Goal: Information Seeking & Learning: Learn about a topic

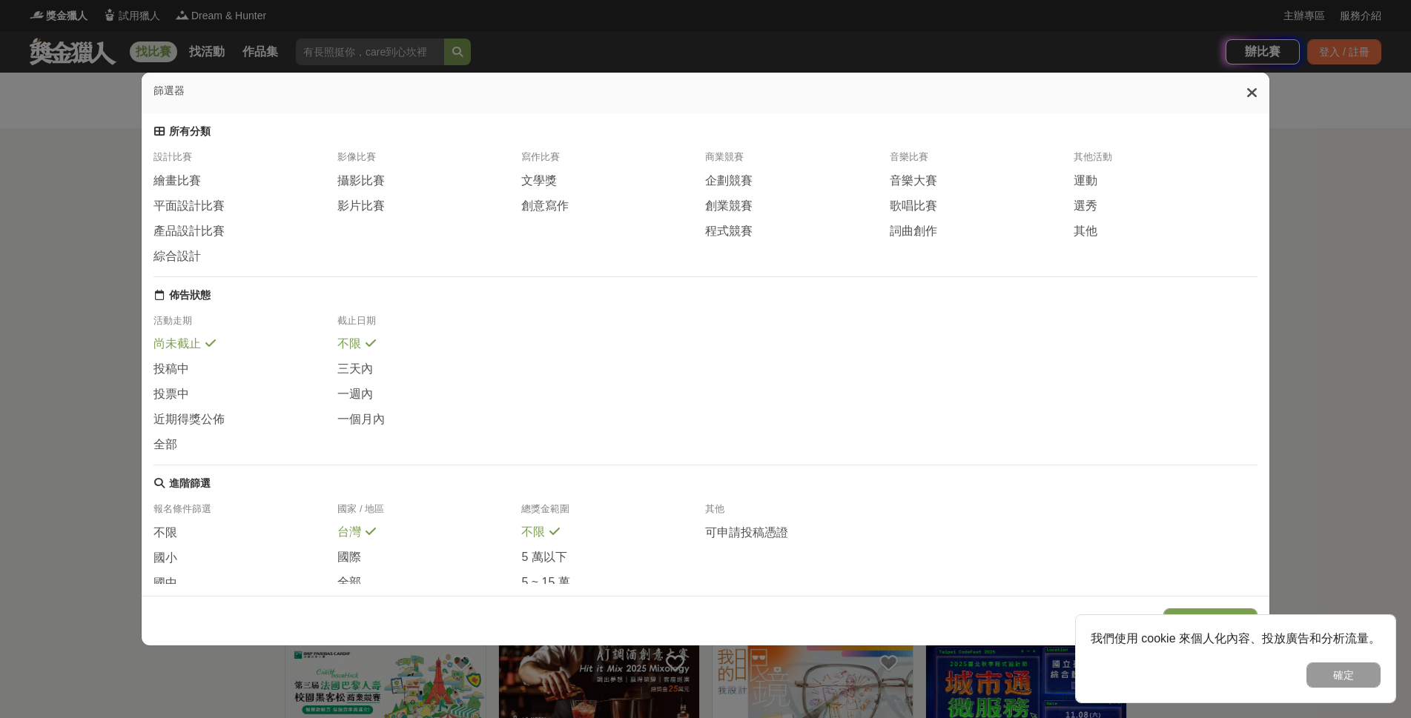
click at [191, 181] on span "繪畫比賽" at bounding box center [176, 181] width 47 height 16
click at [1202, 613] on button "顯示 81 個結果" at bounding box center [1212, 621] width 88 height 25
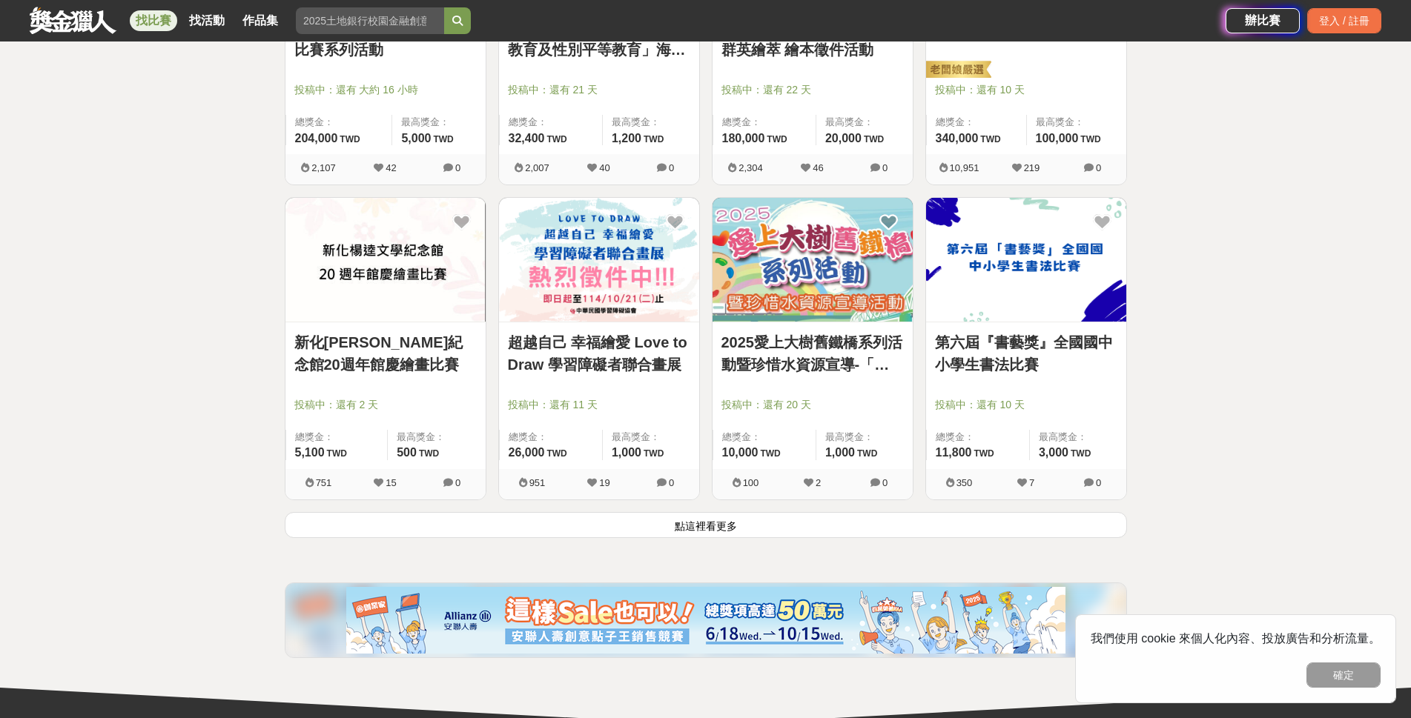
scroll to position [1705, 0]
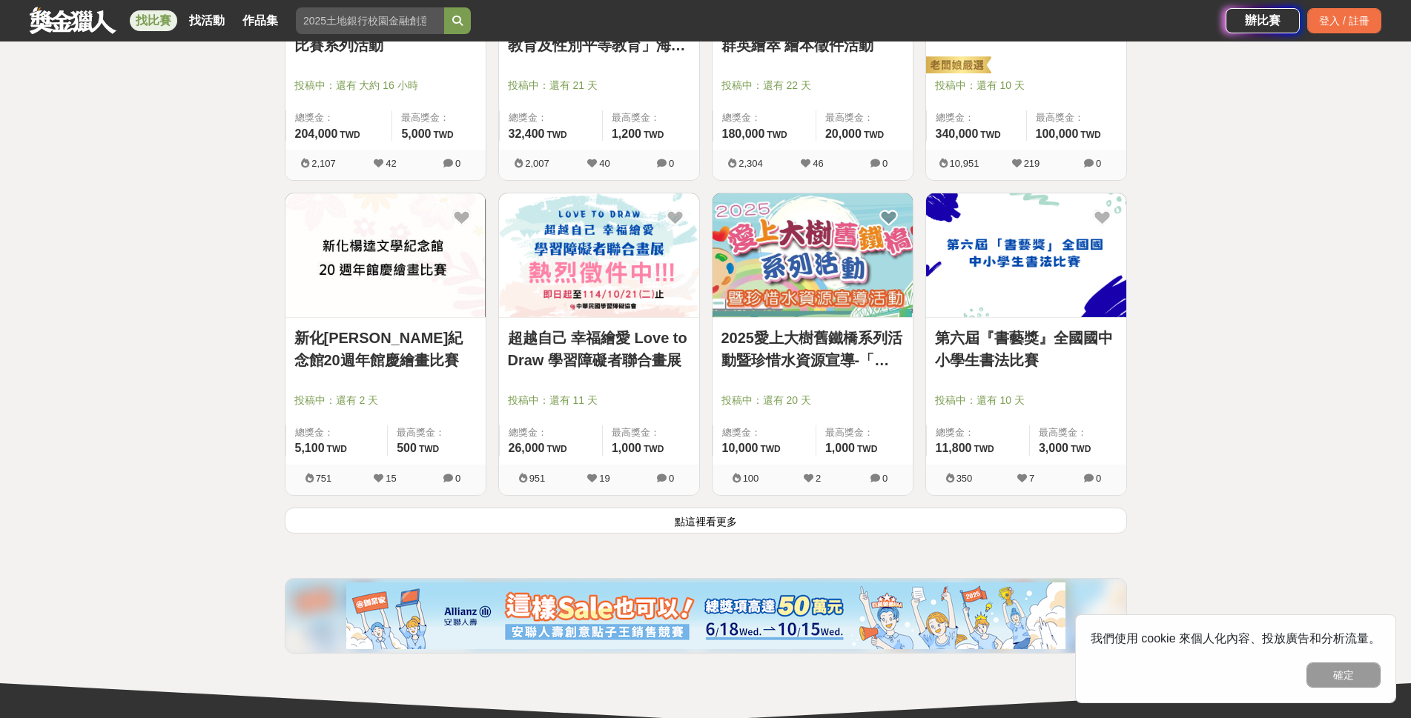
click at [807, 523] on button "點這裡看更多" at bounding box center [706, 521] width 842 height 26
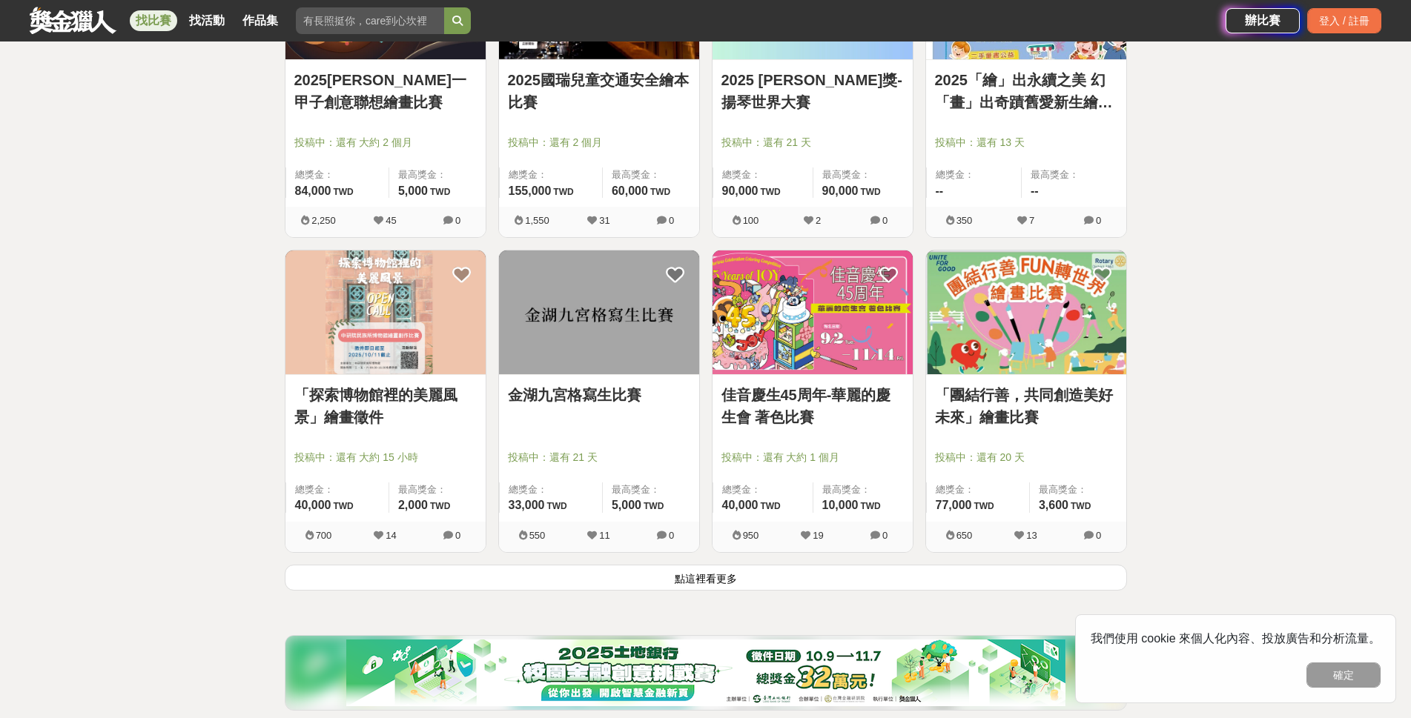
scroll to position [3558, 0]
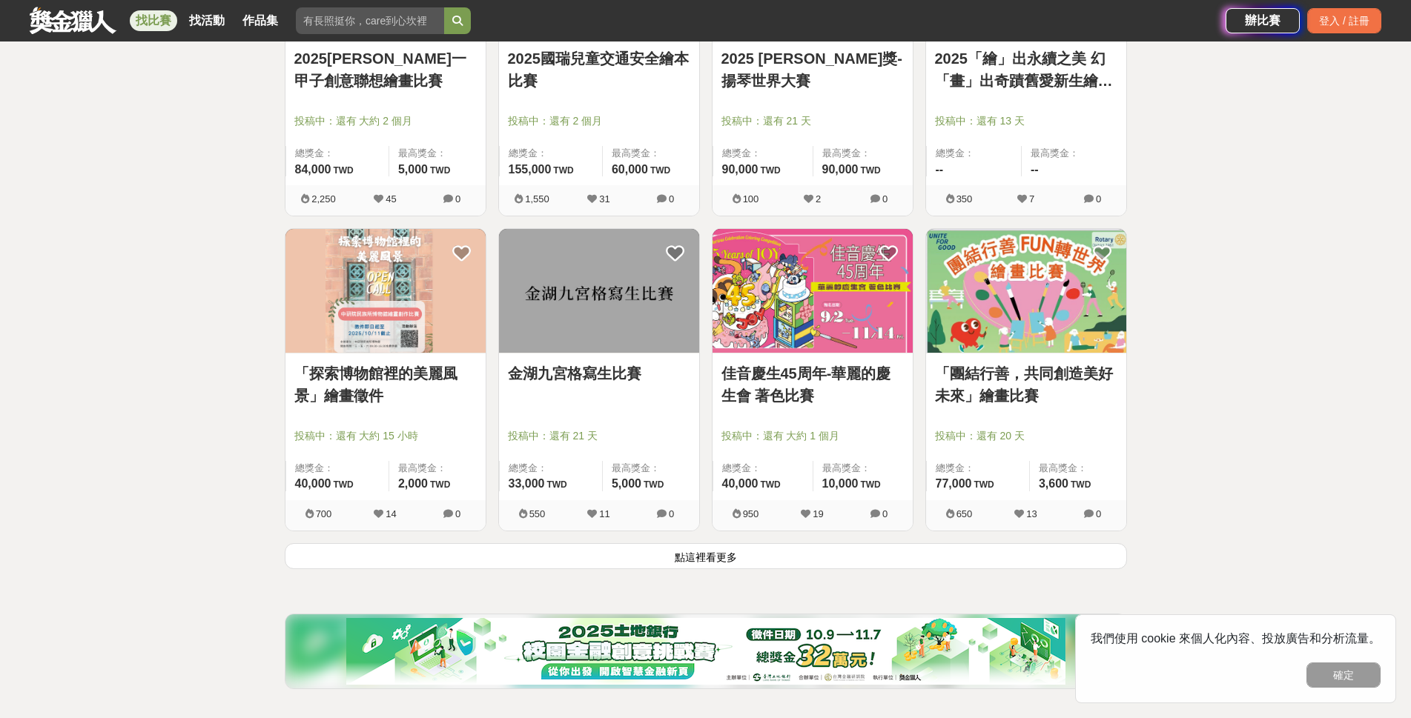
click at [704, 553] on button "點這裡看更多" at bounding box center [706, 556] width 842 height 26
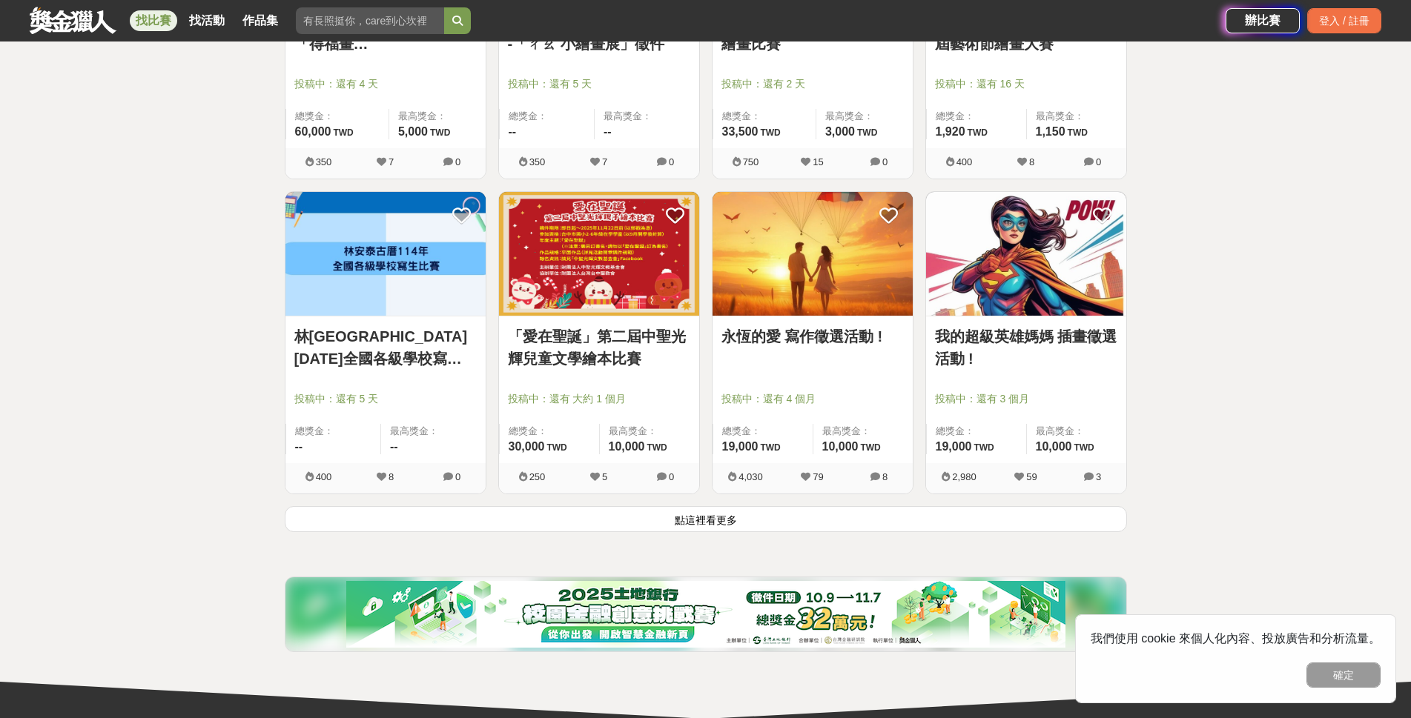
scroll to position [5485, 0]
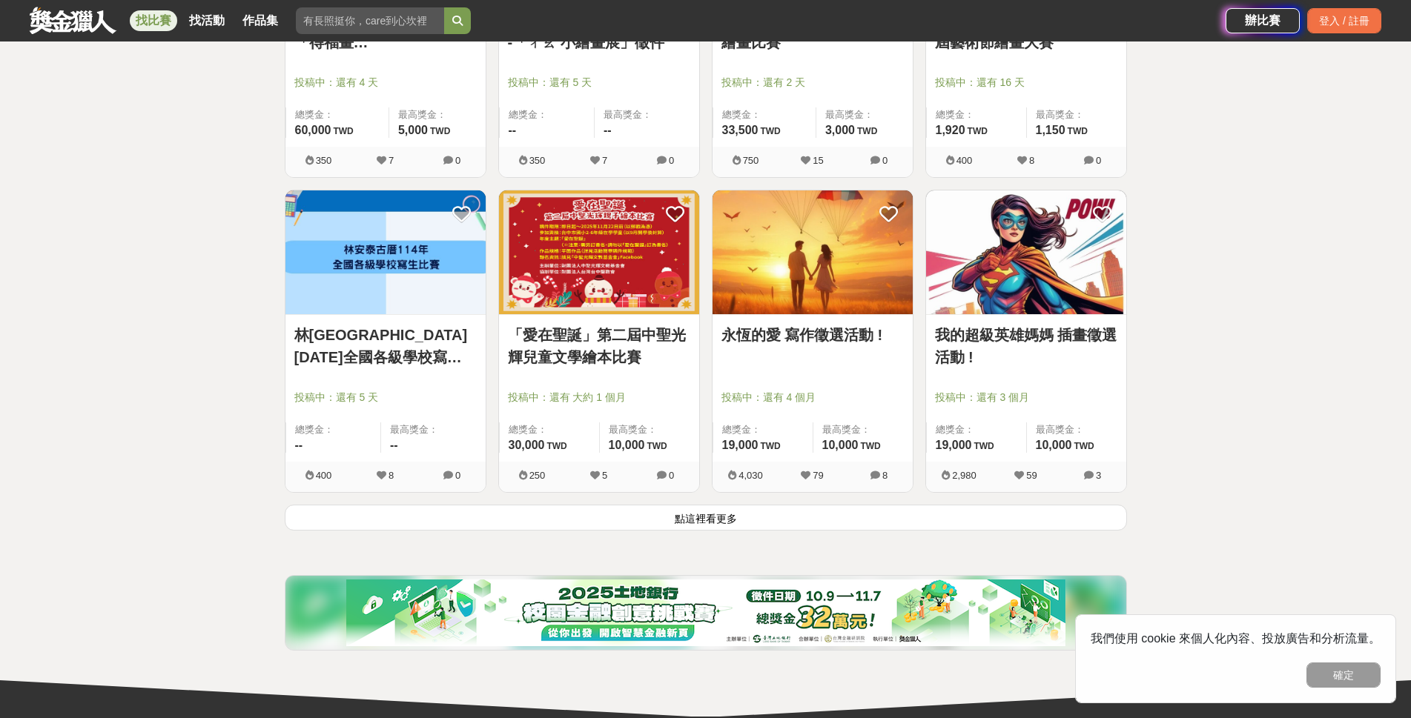
click at [801, 526] on button "點這裡看更多" at bounding box center [706, 518] width 842 height 26
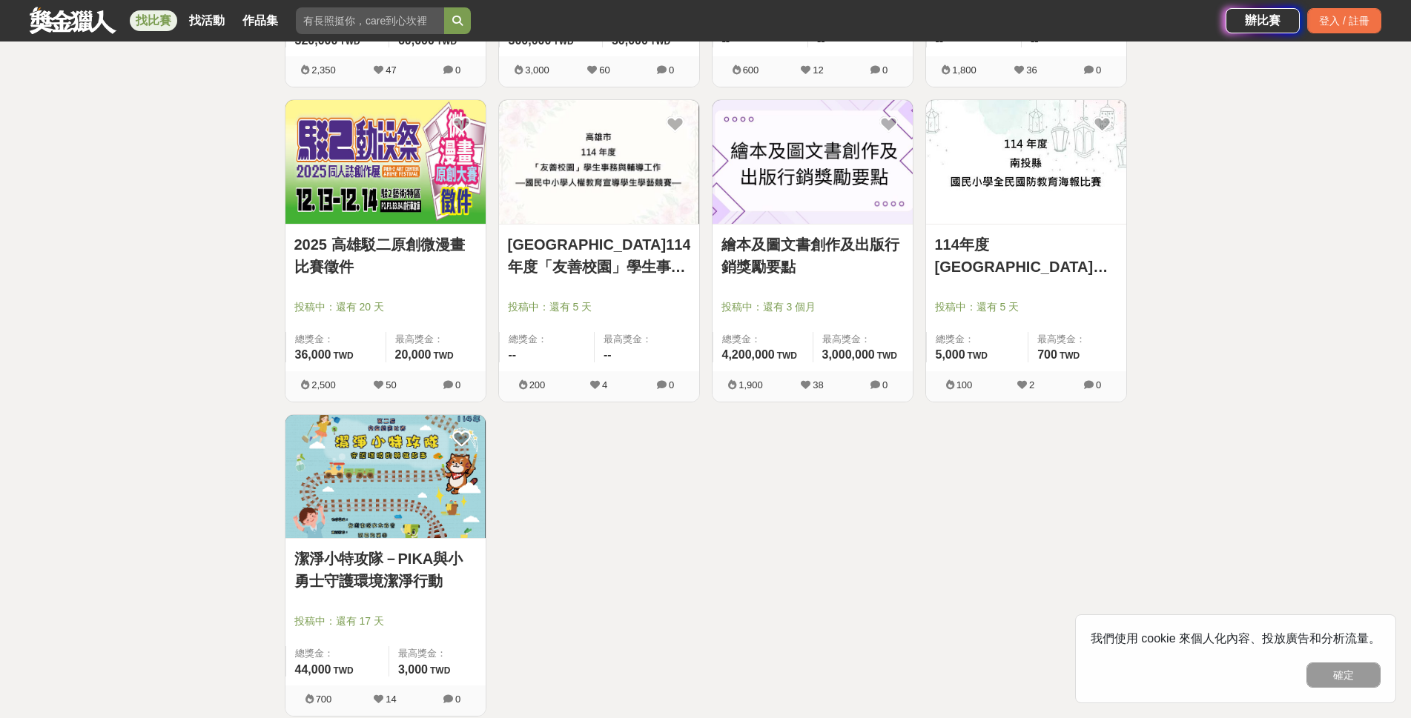
scroll to position [6227, 0]
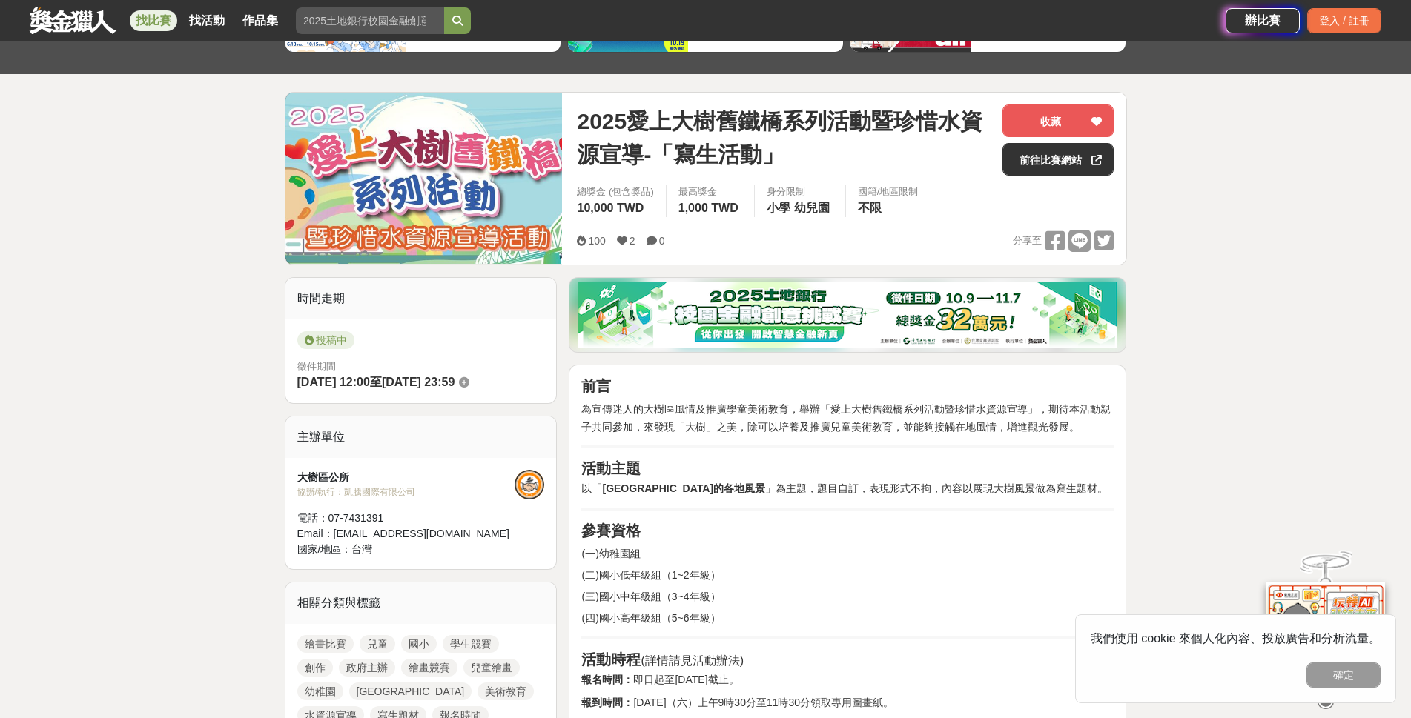
scroll to position [371, 0]
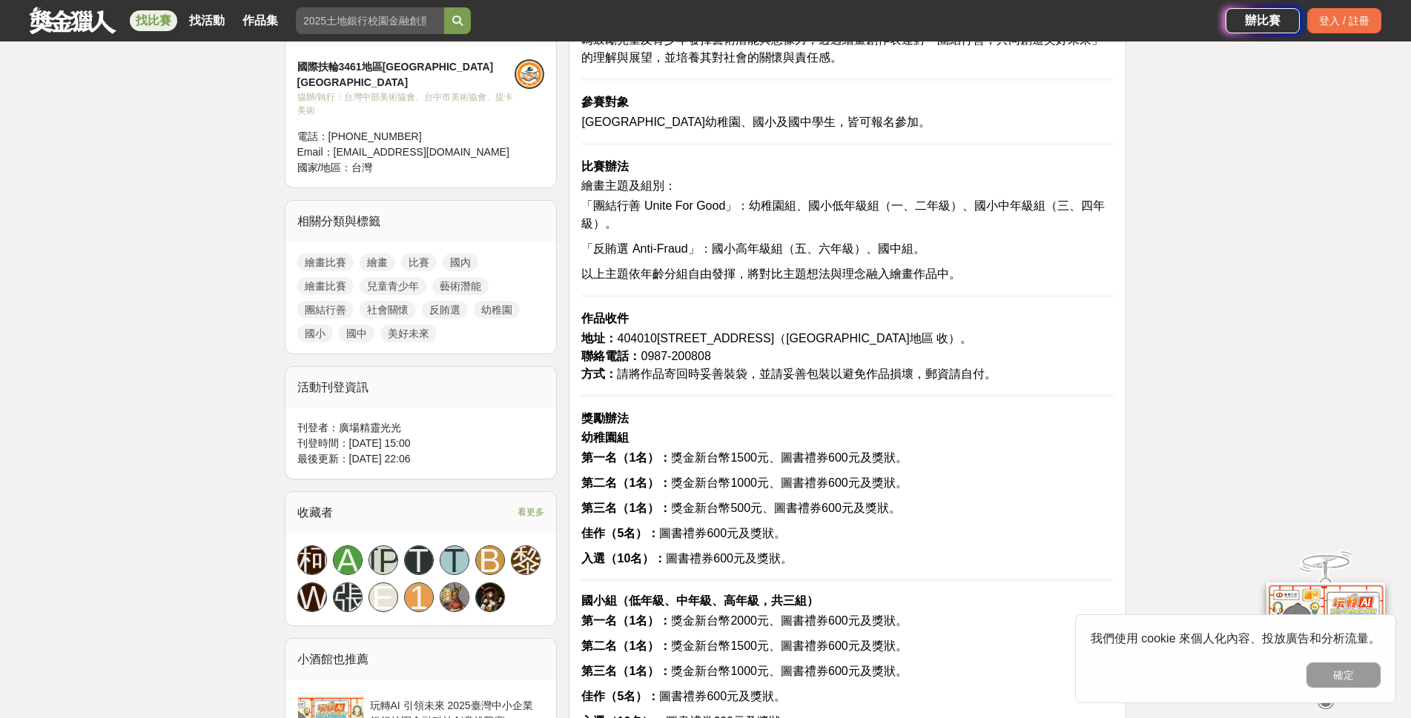
scroll to position [519, 0]
